Goal: Task Accomplishment & Management: Use online tool/utility

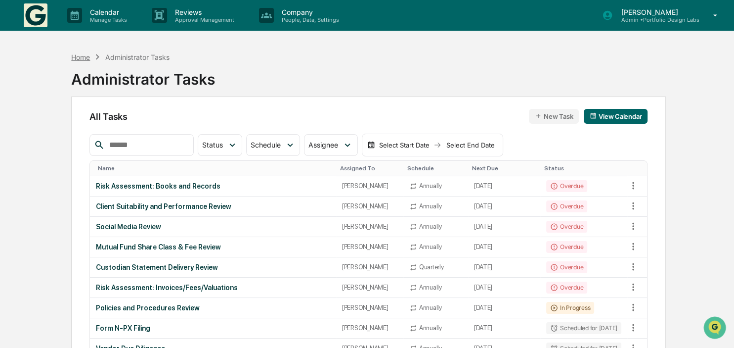
click at [82, 53] on div "Home" at bounding box center [80, 57] width 19 height 8
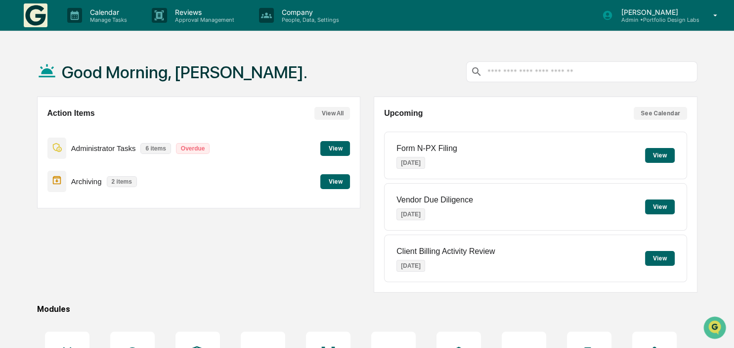
click at [344, 182] on button "View" at bounding box center [335, 181] width 30 height 15
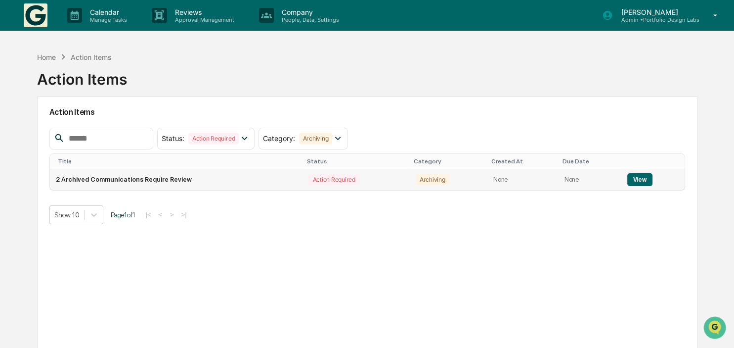
click at [646, 182] on button "View" at bounding box center [640, 179] width 25 height 13
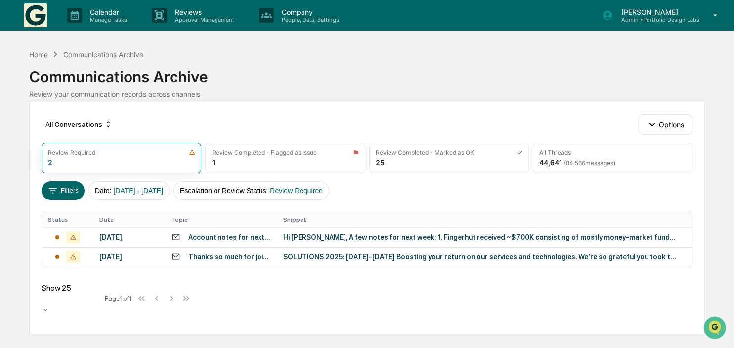
click at [325, 236] on div "Hi [PERSON_NAME], A few notes for next week: 1. Fingerhut received ~$700K consi…" at bounding box center [481, 237] width 396 height 8
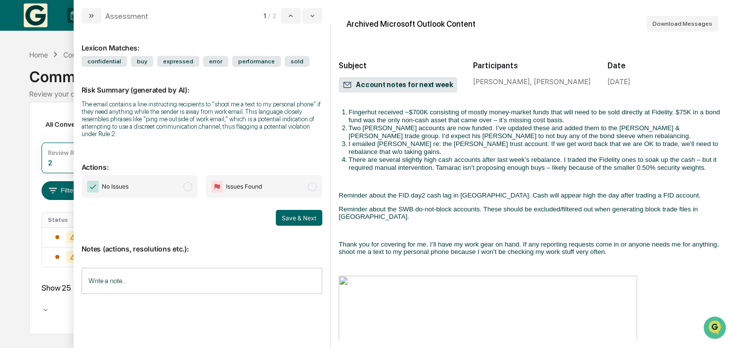
scroll to position [57, 0]
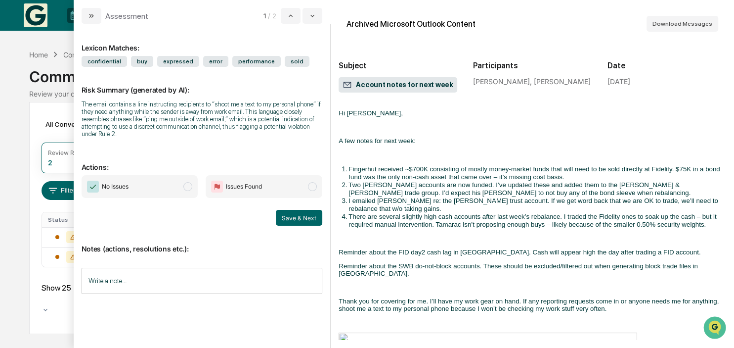
click at [187, 190] on span "modal" at bounding box center [187, 186] width 9 height 9
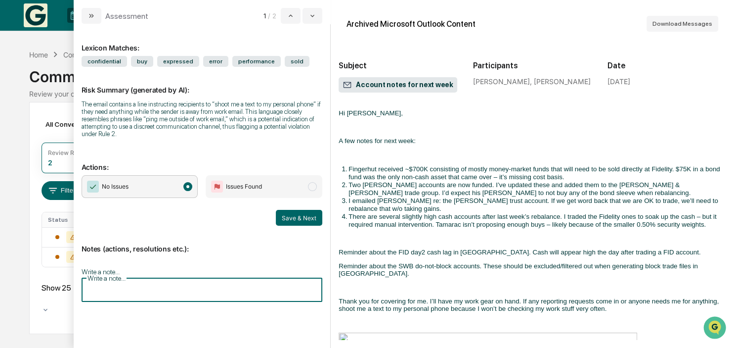
click at [180, 288] on input "Write a note..." at bounding box center [202, 288] width 241 height 26
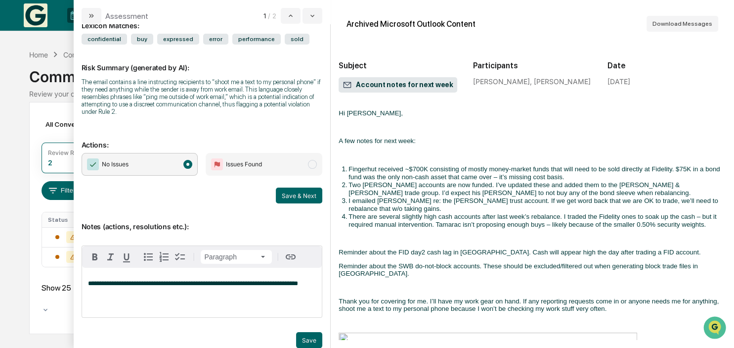
scroll to position [34, 0]
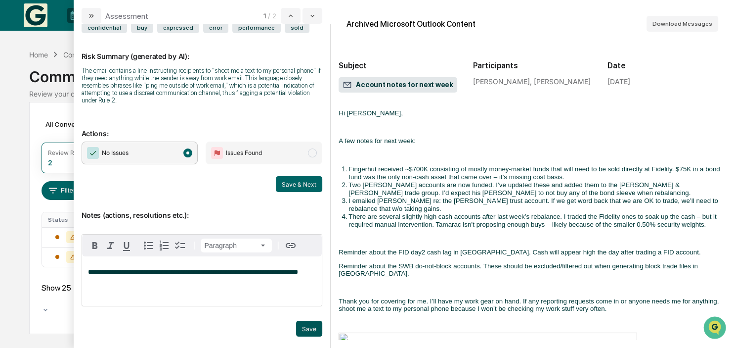
click at [307, 332] on button "Save" at bounding box center [309, 328] width 26 height 16
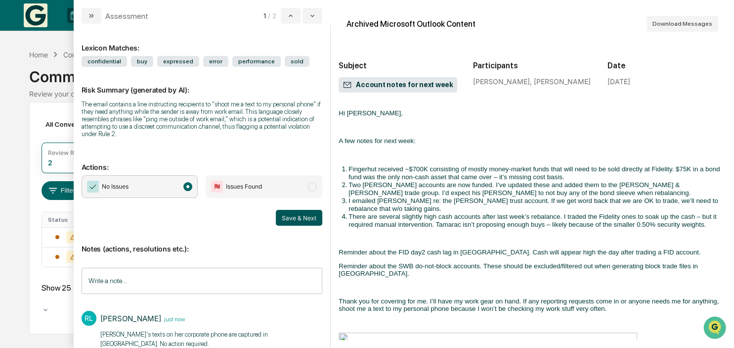
click at [284, 222] on button "Save & Next" at bounding box center [299, 218] width 46 height 16
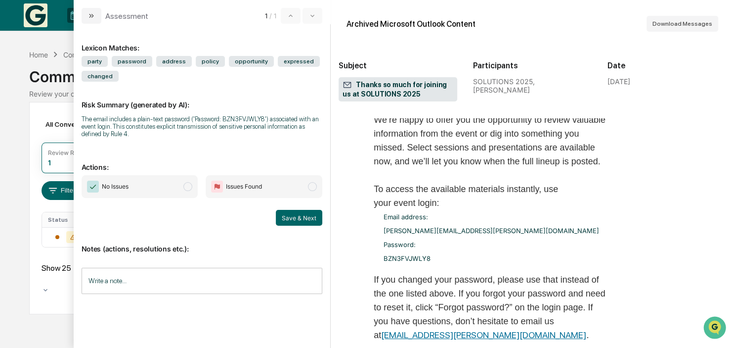
scroll to position [968, 0]
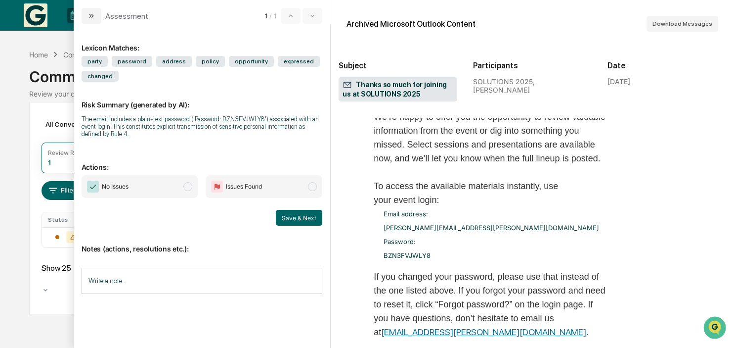
click at [183, 185] on span "No Issues" at bounding box center [140, 186] width 117 height 23
click at [289, 219] on button "Save & Next" at bounding box center [299, 218] width 46 height 16
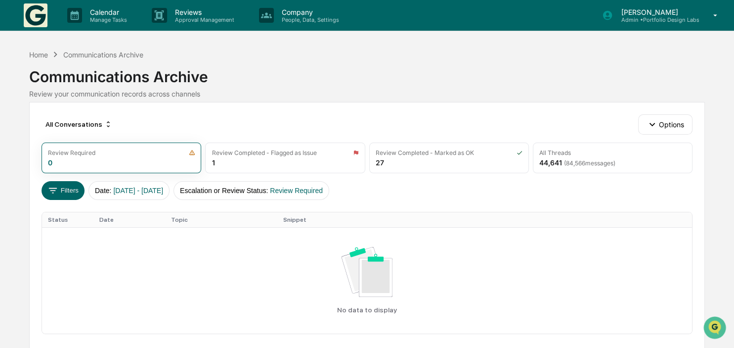
click at [666, 21] on p "Admin • Portfolio Design Labs" at bounding box center [656, 19] width 86 height 7
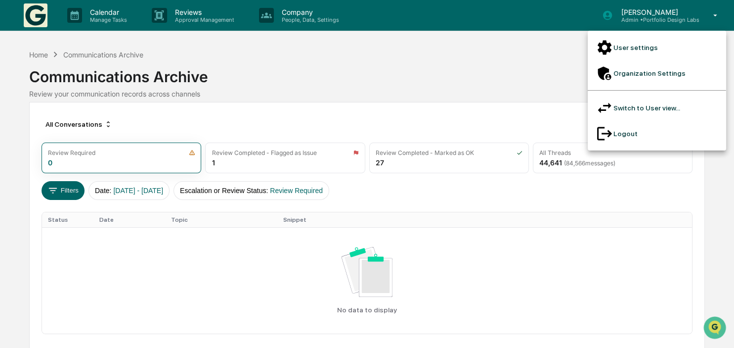
click at [624, 121] on li "Logout" at bounding box center [657, 134] width 138 height 26
